Goal: Task Accomplishment & Management: Complete application form

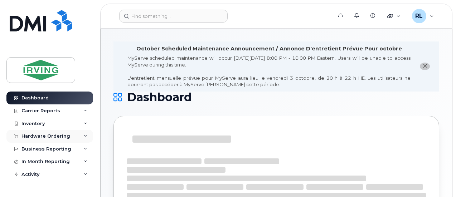
click at [73, 138] on div "Hardware Ordering" at bounding box center [49, 136] width 87 height 13
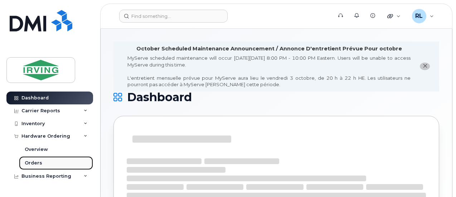
click at [42, 161] on link "Orders" at bounding box center [56, 164] width 74 height 14
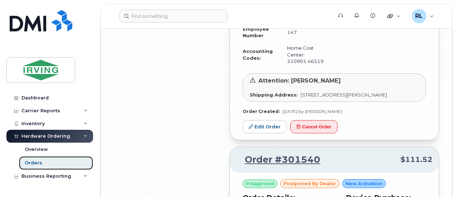
scroll to position [1775, 0]
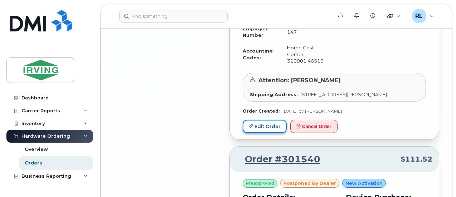
click at [250, 129] on icon at bounding box center [251, 126] width 4 height 4
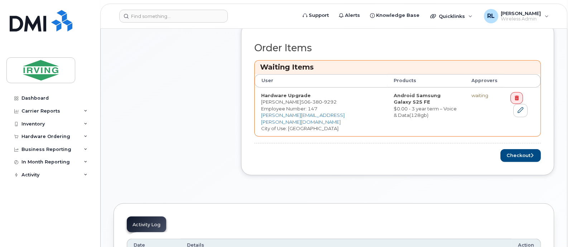
scroll to position [330, 0]
click at [456, 149] on button "Checkout" at bounding box center [520, 155] width 40 height 13
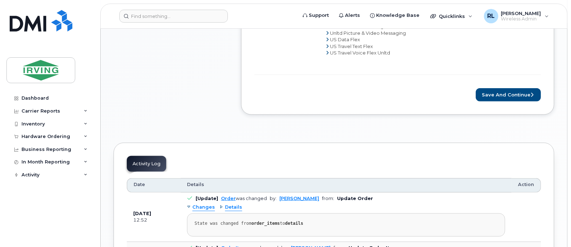
scroll to position [595, 0]
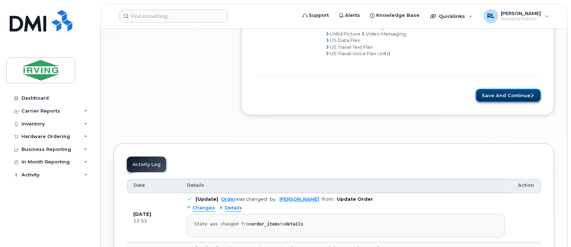
click at [507, 94] on button "Save and Continue" at bounding box center [508, 95] width 65 height 13
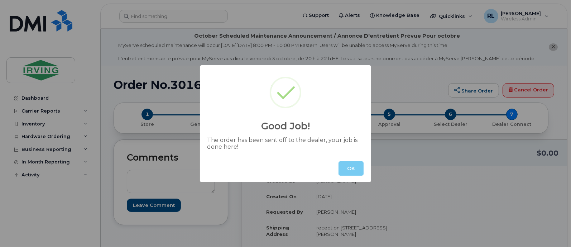
click at [352, 164] on button "OK" at bounding box center [350, 168] width 25 height 14
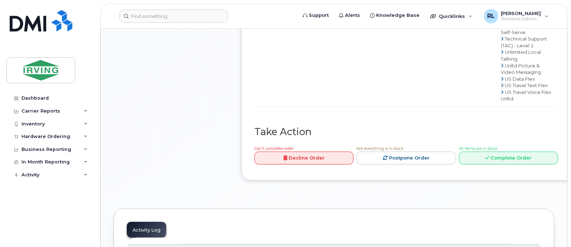
scroll to position [851, 0]
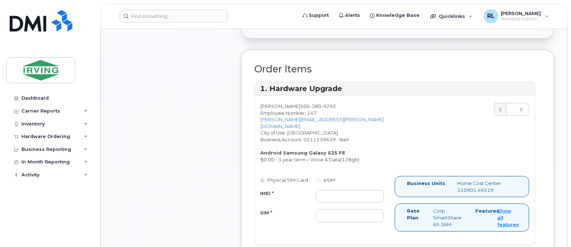
scroll to position [269, 0]
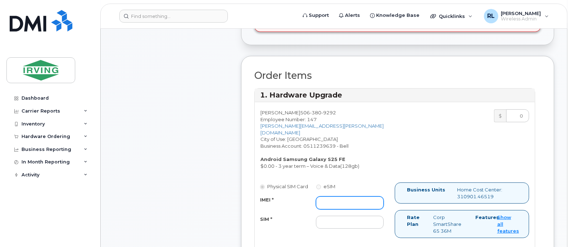
click at [327, 196] on input "IMEI *" at bounding box center [350, 202] width 68 height 13
click at [349, 160] on div "Martin Richard 506 380 9292 Employee Number: 147 richard.martin@masterpackaging…" at bounding box center [325, 139] width 140 height 60
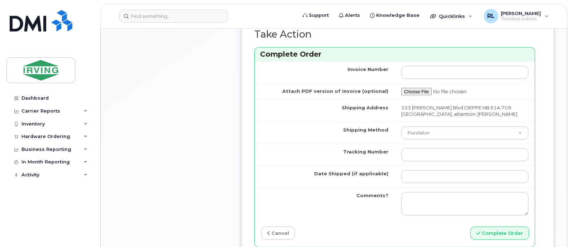
scroll to position [626, 0]
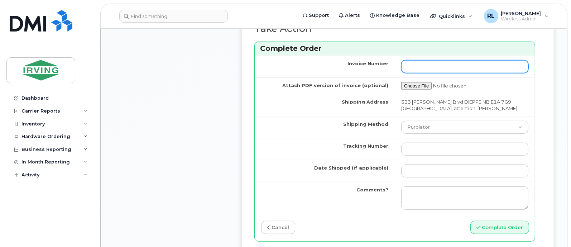
click at [423, 60] on input "Invoice Number" at bounding box center [464, 66] width 127 height 13
click at [393, 126] on td "Shipping Method" at bounding box center [325, 127] width 140 height 22
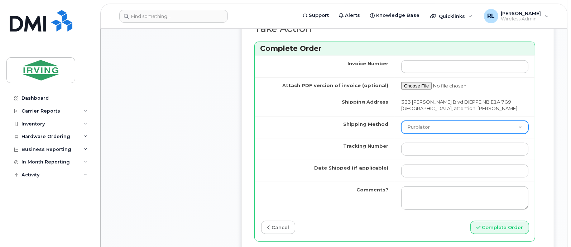
click at [421, 121] on select "Purolator UPS FedEx Canada Post Courier Other Drop Off Pick Up" at bounding box center [464, 127] width 127 height 13
click at [326, 125] on td "Shipping Method" at bounding box center [325, 127] width 140 height 22
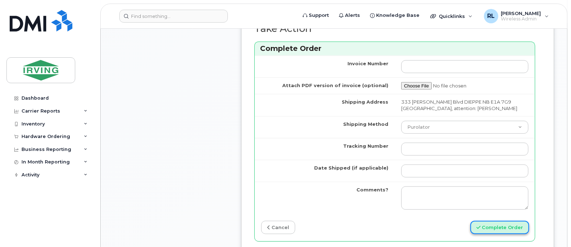
click at [491, 221] on button "Complete Order" at bounding box center [499, 227] width 59 height 13
click at [433, 221] on div "Complete Order" at bounding box center [465, 227] width 140 height 13
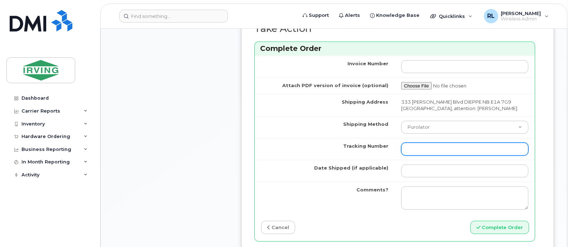
click at [415, 143] on input "Tracking Number" at bounding box center [464, 149] width 127 height 13
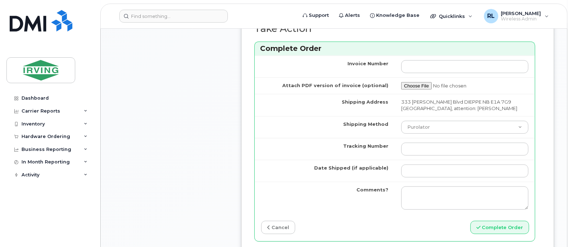
click at [331, 160] on td "Date Shipped (if applicable)" at bounding box center [325, 171] width 140 height 22
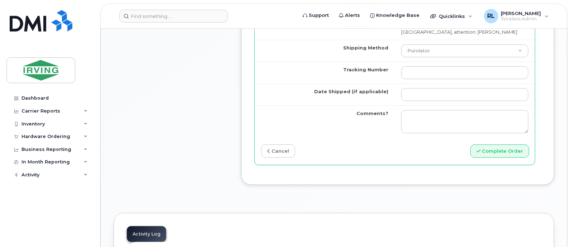
scroll to position [620, 0]
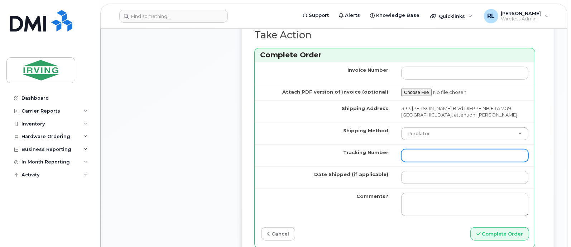
click at [419, 152] on input "Tracking Number" at bounding box center [464, 155] width 127 height 13
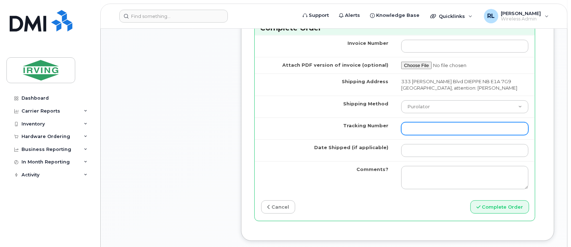
scroll to position [641, 0]
